Goal: Task Accomplishment & Management: Use online tool/utility

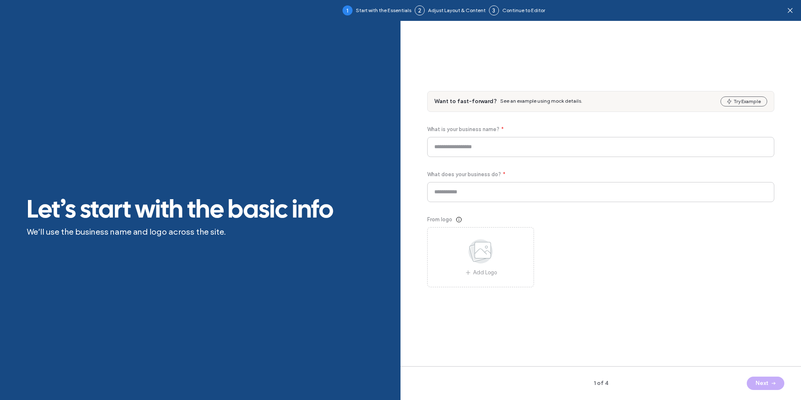
click at [739, 85] on div "Want to fast-forward? See an example using mock details. Try Example What is yo…" at bounding box center [600, 199] width 347 height 322
click at [738, 101] on button "Try Example" at bounding box center [744, 101] width 47 height 10
type input "**********"
drag, startPoint x: 766, startPoint y: 379, endPoint x: 762, endPoint y: 377, distance: 4.5
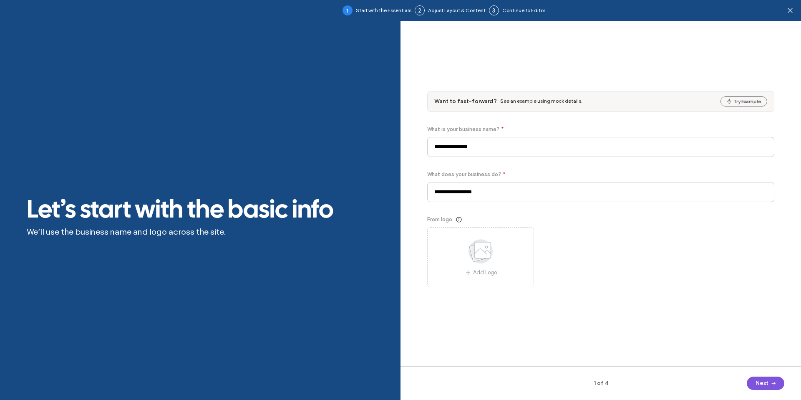
click at [766, 379] on button "Next" at bounding box center [766, 382] width 38 height 13
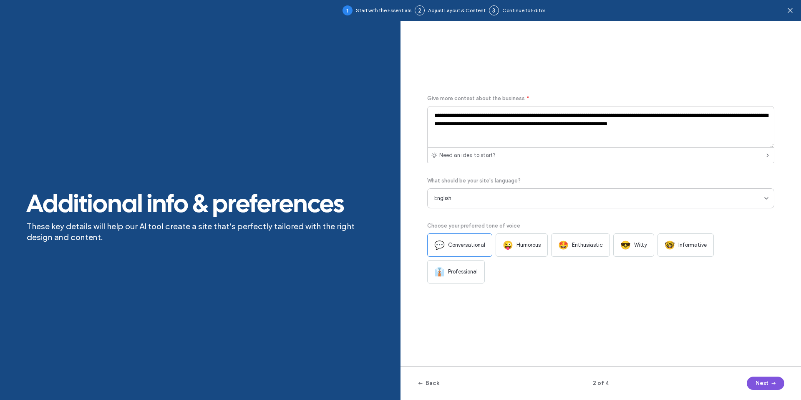
click at [766, 384] on button "Next" at bounding box center [766, 382] width 38 height 13
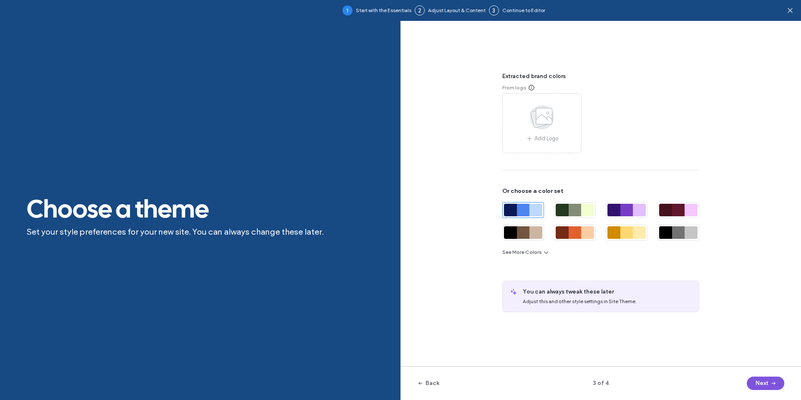
click at [751, 376] on div "Back 3 of 4 Next" at bounding box center [601, 383] width 401 height 34
click at [771, 386] on span "button" at bounding box center [772, 383] width 8 height 13
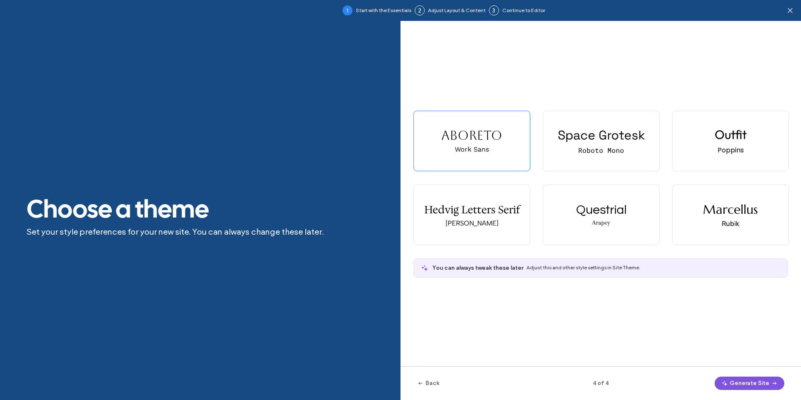
click at [770, 386] on span "button" at bounding box center [773, 383] width 8 height 13
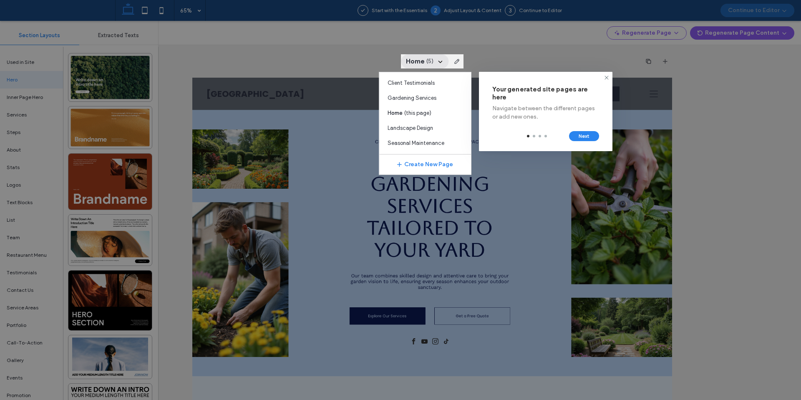
click at [418, 93] on div at bounding box center [425, 123] width 93 height 103
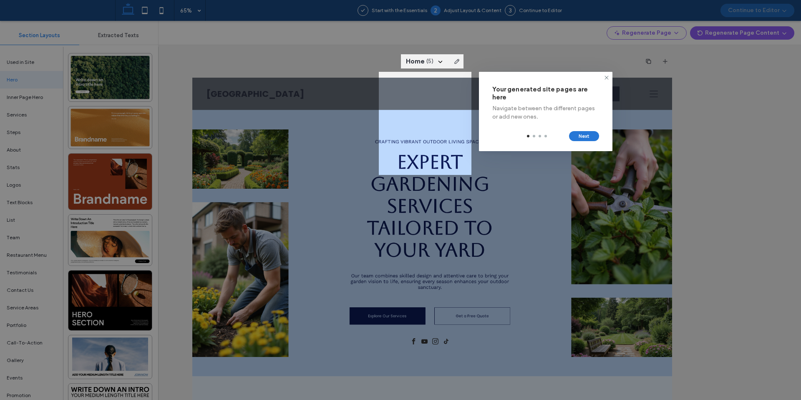
click at [583, 136] on button "Next" at bounding box center [584, 136] width 30 height 10
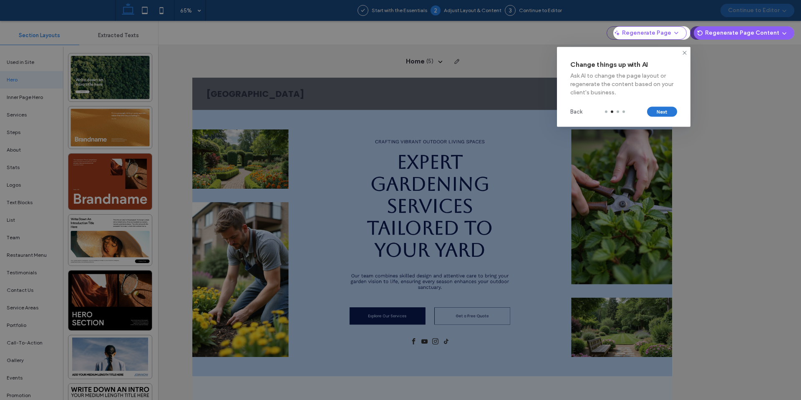
click at [662, 116] on button "Next" at bounding box center [662, 112] width 30 height 10
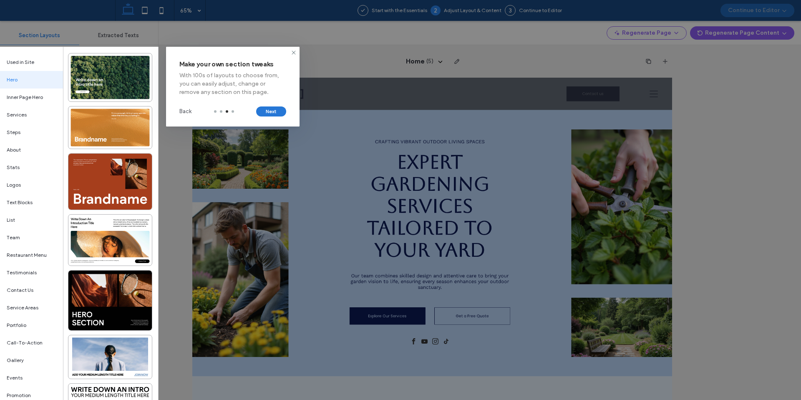
click at [279, 110] on button "Next" at bounding box center [271, 111] width 30 height 10
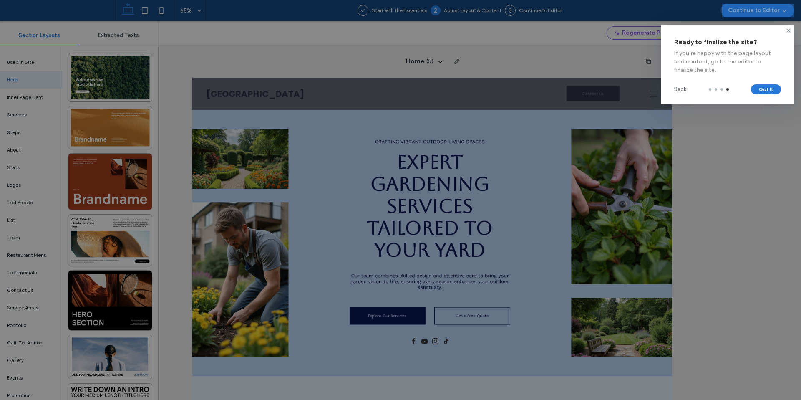
click at [767, 92] on button "Got It" at bounding box center [766, 89] width 30 height 10
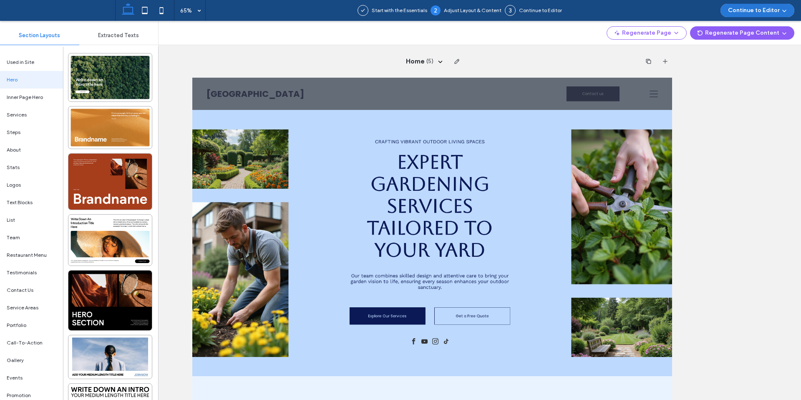
click at [772, 12] on button "Continue to Editor" at bounding box center [758, 10] width 74 height 13
click at [749, 38] on span "With All Pages" at bounding box center [740, 36] width 35 height 8
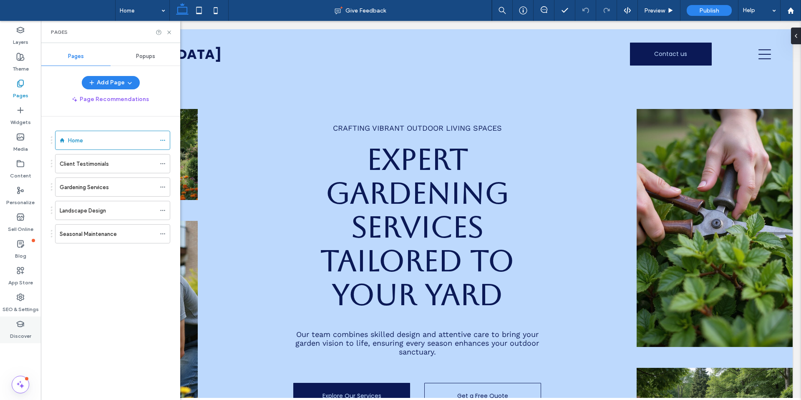
click at [13, 332] on label "Discover" at bounding box center [20, 334] width 21 height 12
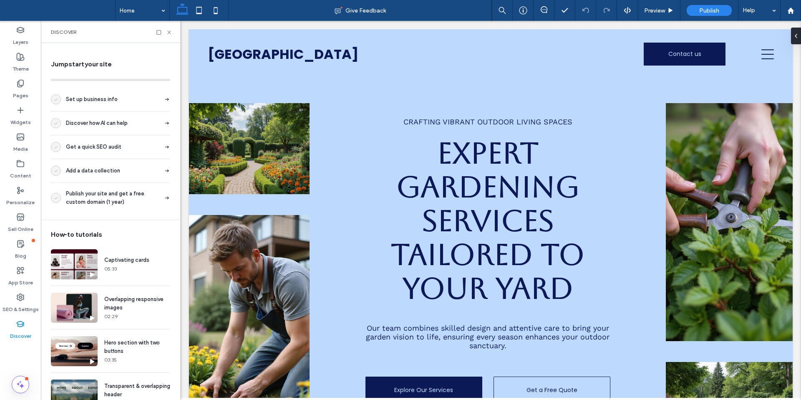
click at [15, 333] on label "Discover" at bounding box center [20, 334] width 21 height 12
